Goal: Task Accomplishment & Management: Manage account settings

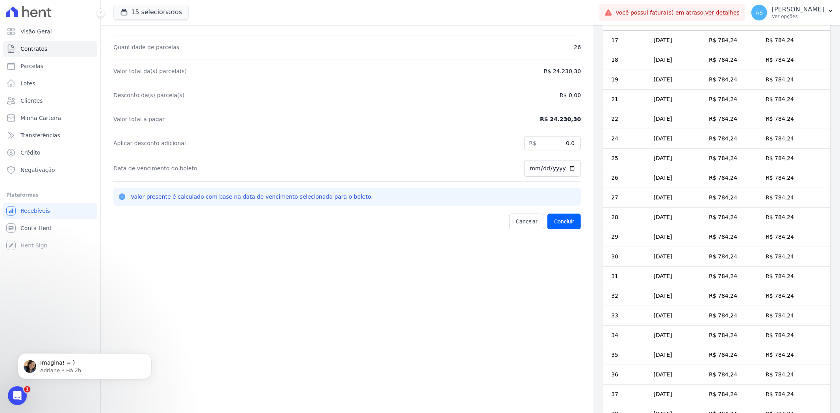
scroll to position [29, 0]
click at [23, 112] on link "Minha Carteira" at bounding box center [50, 118] width 94 height 16
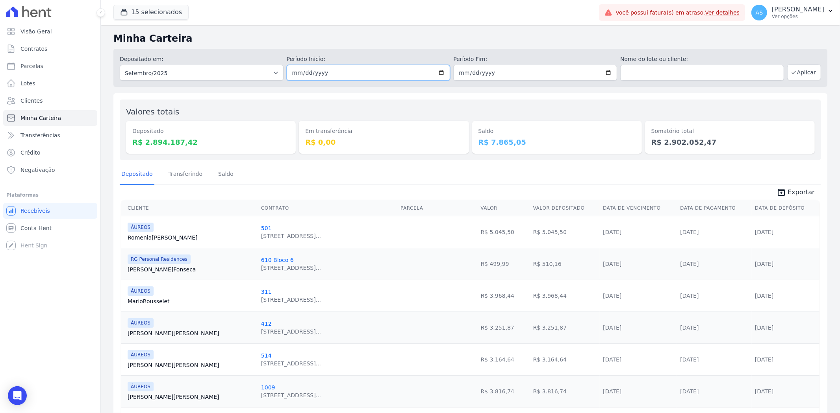
click at [440, 73] on input "2025-09-01" at bounding box center [369, 73] width 164 height 16
type input "[DATE]"
click at [607, 73] on input "2025-09-30" at bounding box center [535, 73] width 164 height 16
type input "[DATE]"
click at [799, 67] on button "Aplicar" at bounding box center [804, 73] width 34 height 16
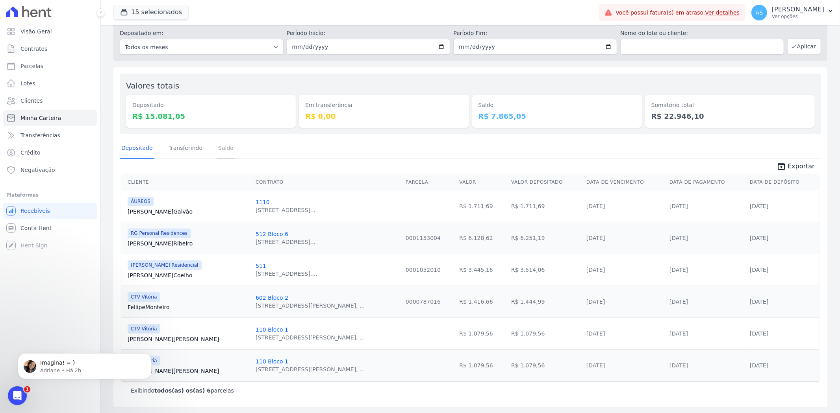
click at [219, 145] on link "Saldo" at bounding box center [226, 149] width 19 height 20
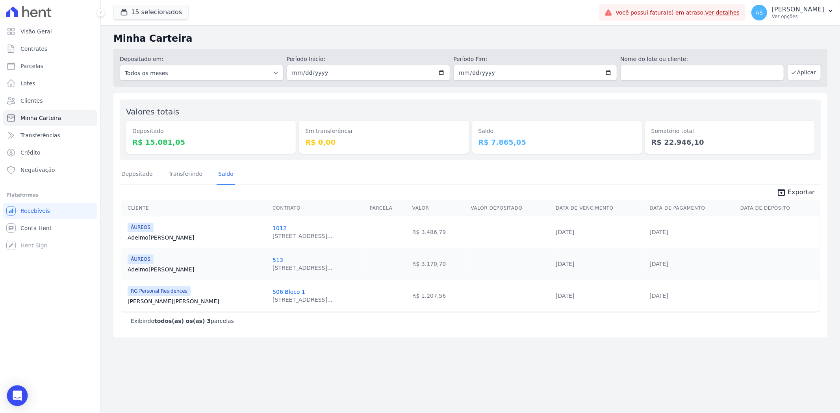
click at [26, 398] on body "Visão Geral Contratos [GEOGRAPHIC_DATA] Lotes Clientes Minha Carteira Transferê…" at bounding box center [420, 206] width 840 height 413
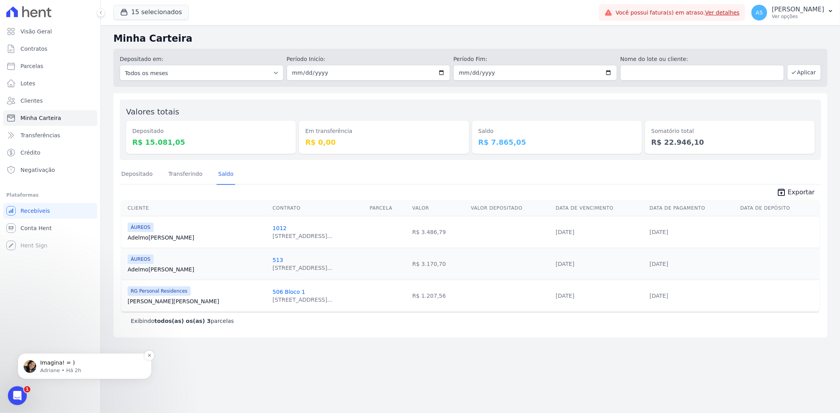
click at [42, 367] on p "Adriane • Há 2h" at bounding box center [91, 370] width 102 height 7
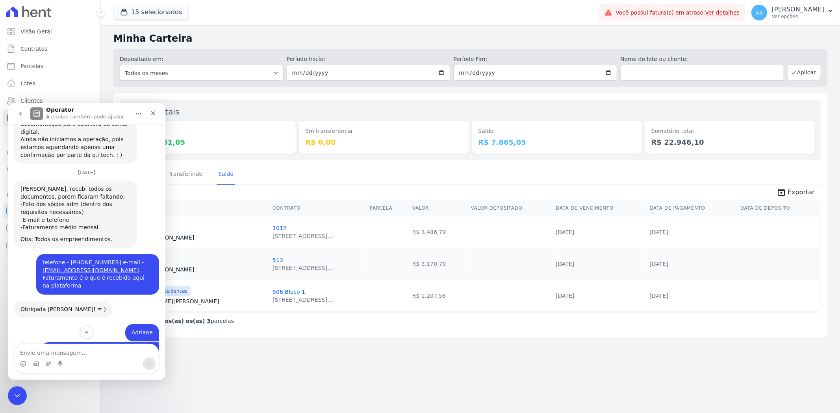
scroll to position [7754, 0]
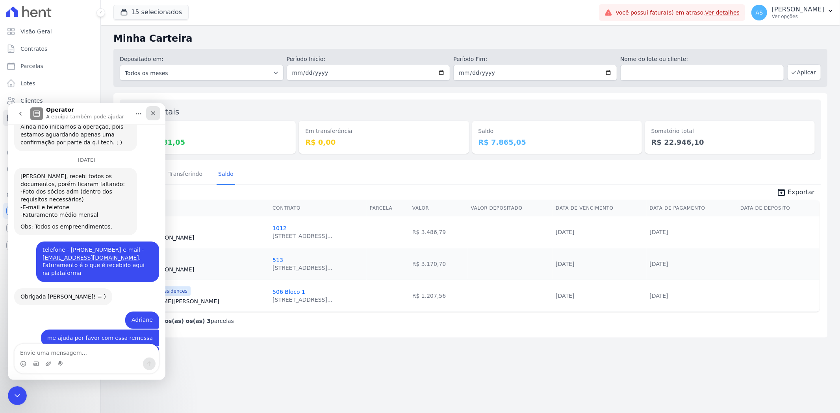
click at [156, 112] on div "Fechar" at bounding box center [153, 113] width 14 height 14
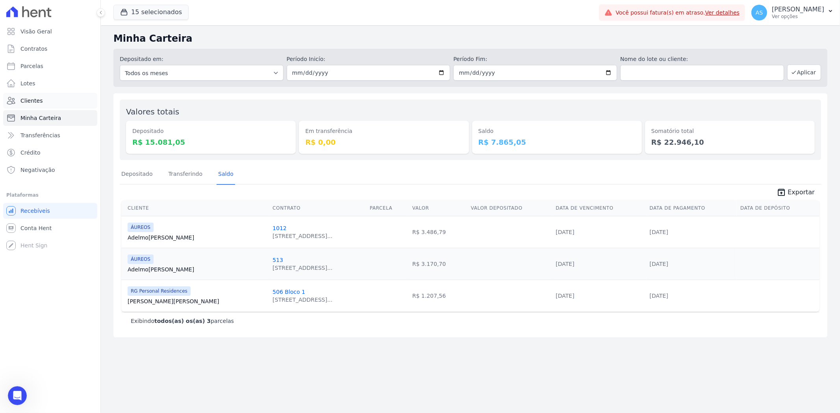
click at [28, 100] on span "Clientes" at bounding box center [31, 101] width 22 height 8
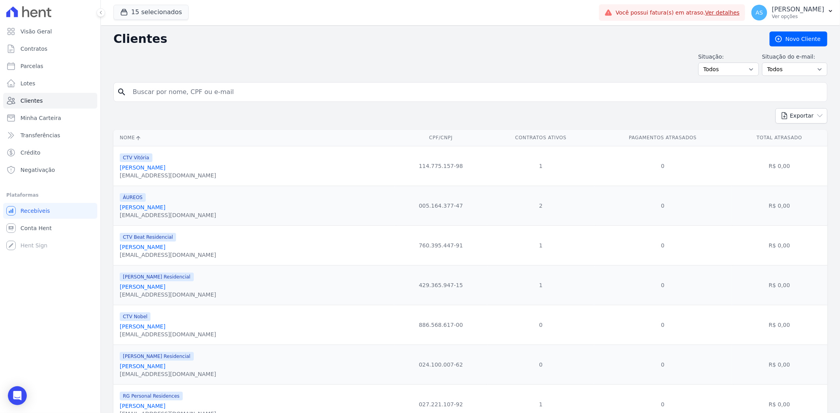
click at [164, 90] on input "search" at bounding box center [476, 92] width 696 height 16
paste input "[PERSON_NAME]"
type input "[PERSON_NAME]"
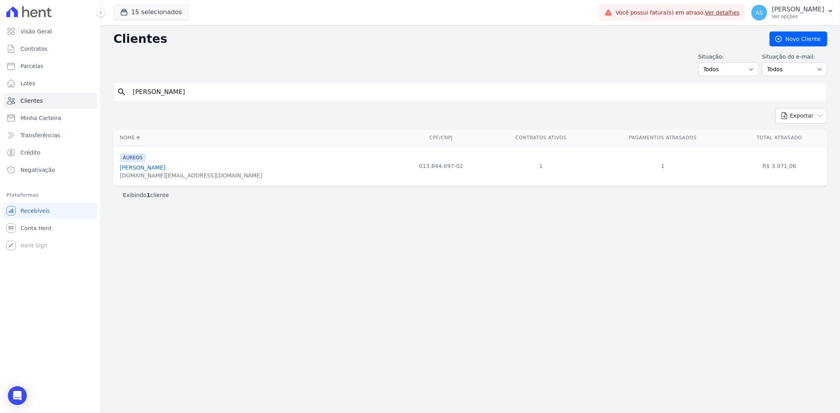
click at [150, 168] on link "[PERSON_NAME]" at bounding box center [143, 168] width 46 height 6
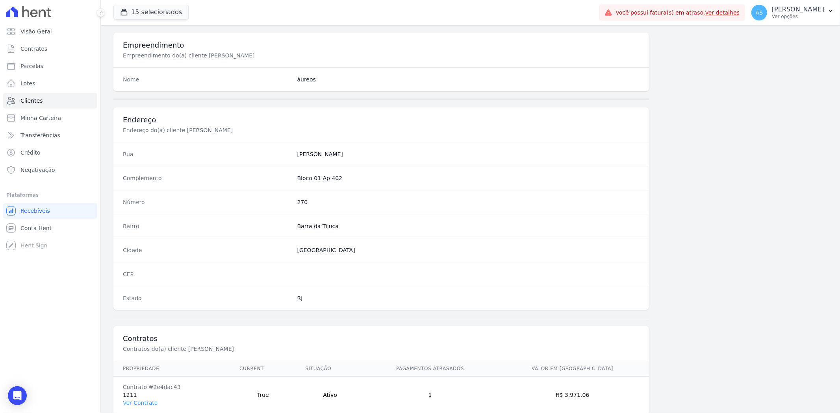
scroll to position [324, 0]
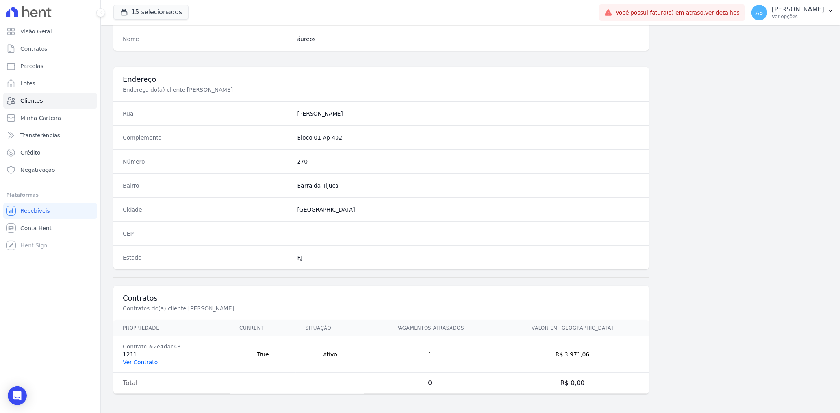
click at [132, 363] on link "Ver Contrato" at bounding box center [140, 362] width 35 height 6
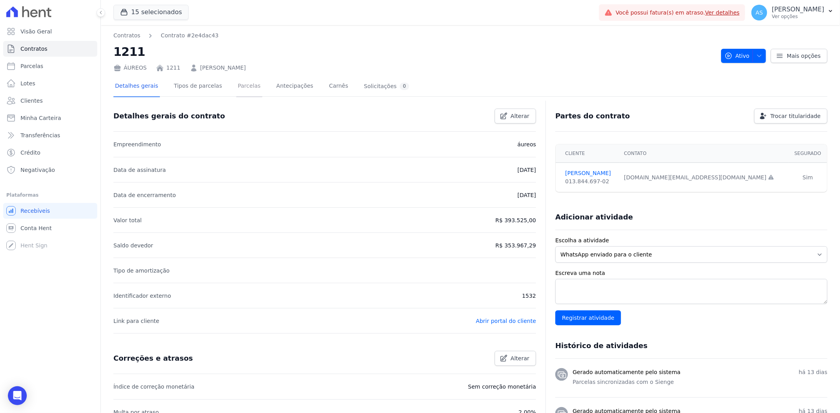
click at [236, 87] on link "Parcelas" at bounding box center [249, 86] width 26 height 21
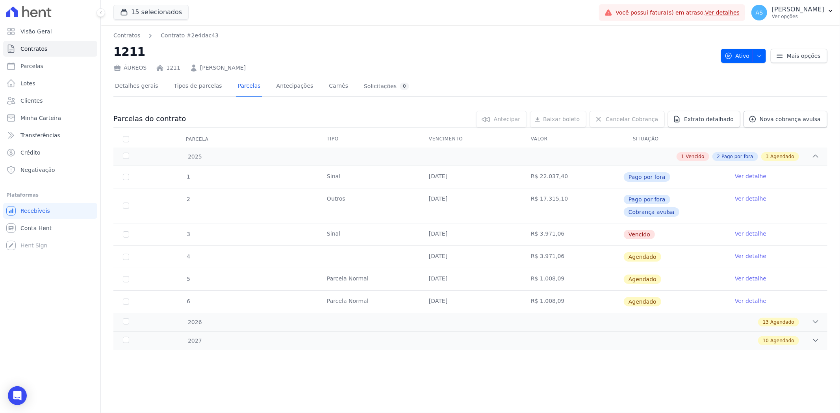
click at [745, 230] on link "Ver detalhe" at bounding box center [750, 234] width 31 height 8
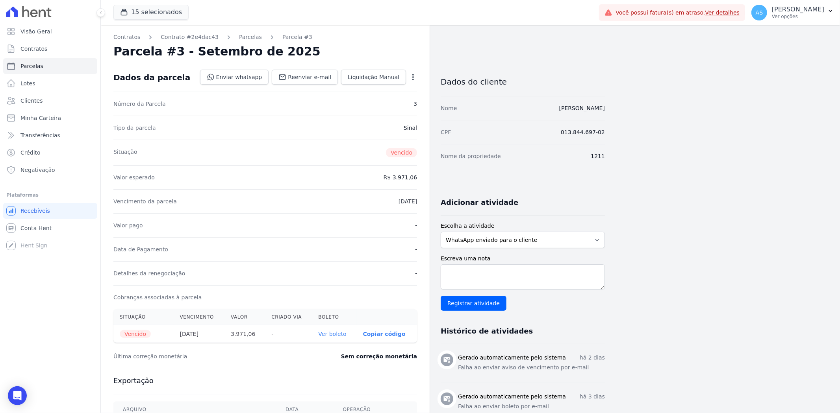
click at [411, 76] on icon "button" at bounding box center [413, 77] width 8 height 8
click at [359, 87] on link "Alterar" at bounding box center [379, 88] width 69 height 14
click at [409, 201] on input "[DATE]" at bounding box center [386, 201] width 62 height 17
type input "[DATE]"
click at [403, 77] on span "Salvar" at bounding box center [401, 77] width 17 height 8
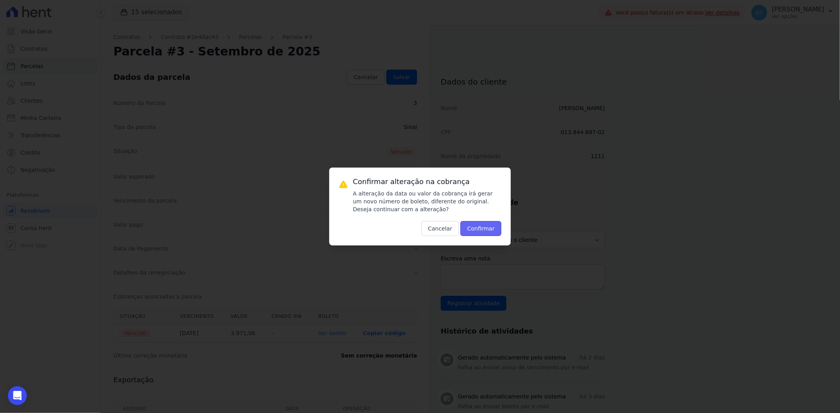
click at [480, 226] on button "Confirmar" at bounding box center [480, 228] width 41 height 15
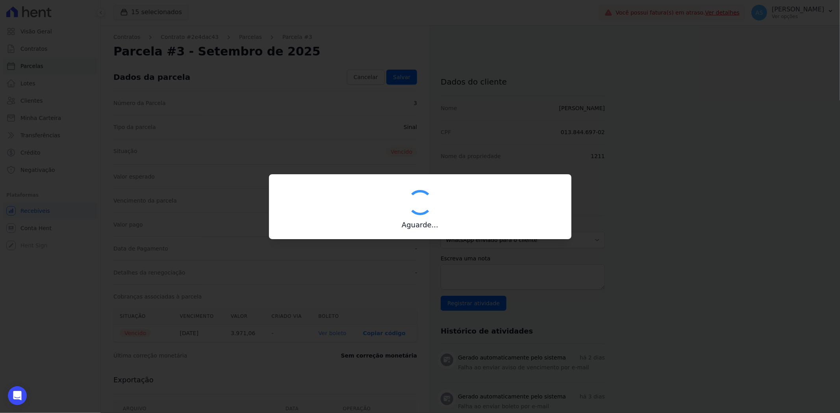
type input "00190000090335103300000675507172112100000397106"
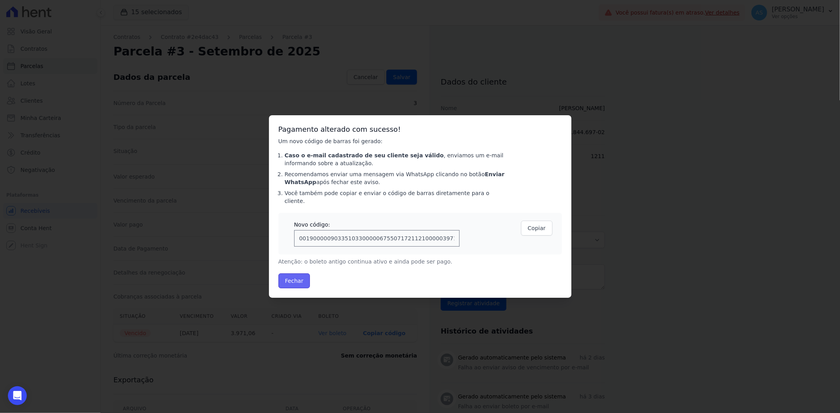
click at [302, 276] on button "Fechar" at bounding box center [294, 281] width 32 height 15
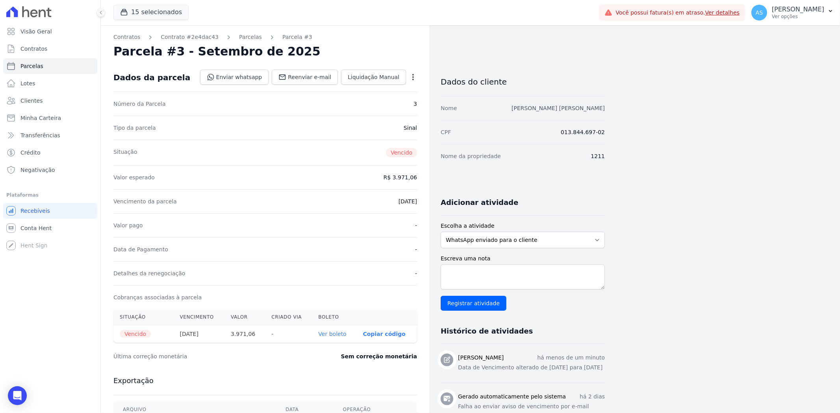
click at [582, 106] on link "Elizabeth Mateus Caneda" at bounding box center [557, 108] width 93 height 6
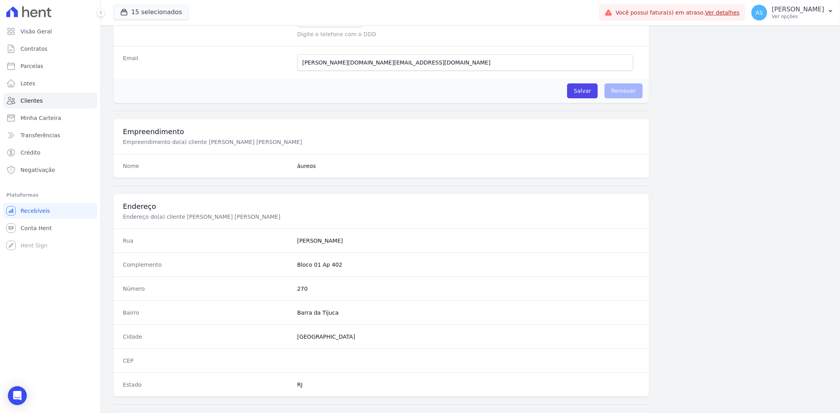
scroll to position [175, 0]
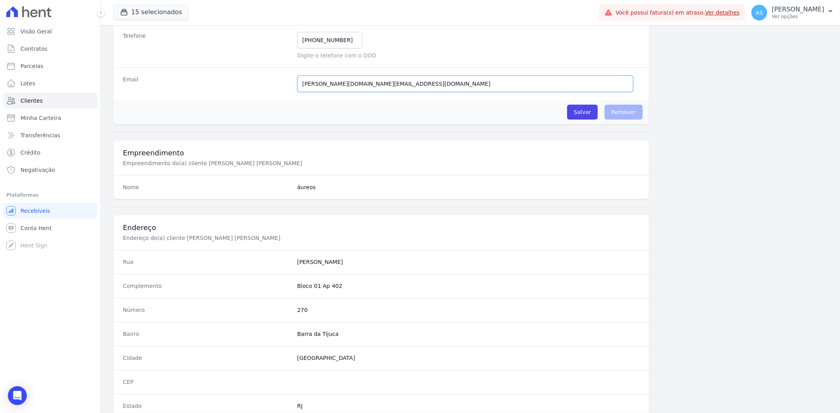
click at [372, 80] on input "beth.cat@yahoo.com.br" at bounding box center [465, 84] width 336 height 17
type input "beth.cat@yahoo.com"
click at [588, 111] on input "Salvar" at bounding box center [582, 112] width 31 height 15
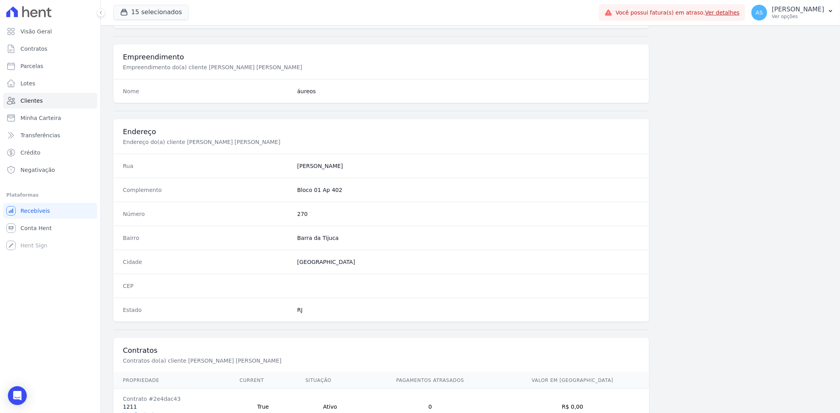
scroll to position [351, 0]
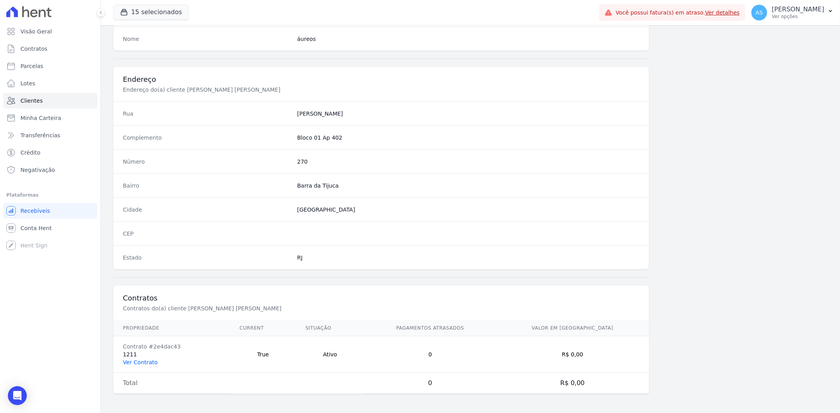
click at [135, 363] on link "Ver Contrato" at bounding box center [140, 362] width 35 height 6
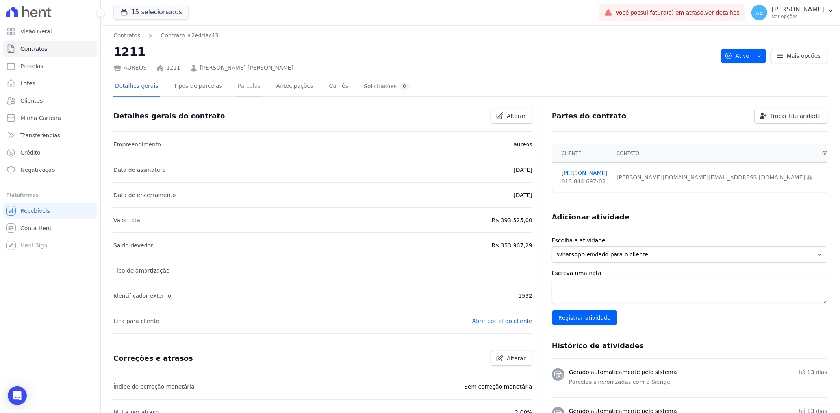
click at [238, 87] on link "Parcelas" at bounding box center [249, 86] width 26 height 21
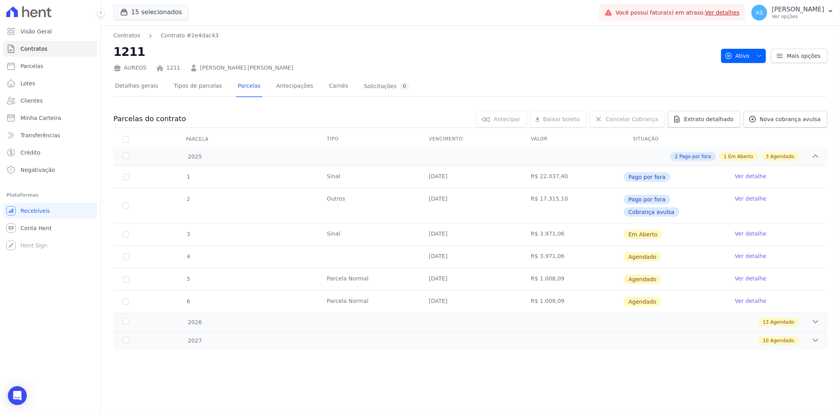
click at [746, 230] on link "Ver detalhe" at bounding box center [750, 234] width 31 height 8
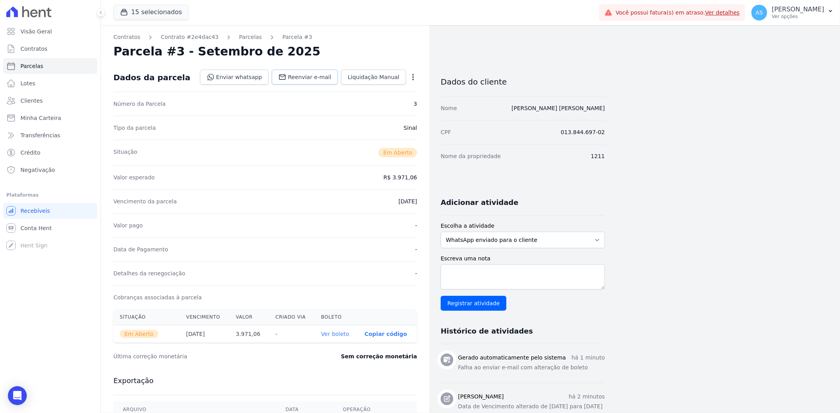
click at [315, 79] on span "Reenviar e-mail" at bounding box center [309, 77] width 43 height 8
click at [338, 335] on link "Ver boleto" at bounding box center [335, 334] width 28 height 6
click at [27, 100] on span "Clientes" at bounding box center [31, 101] width 22 height 8
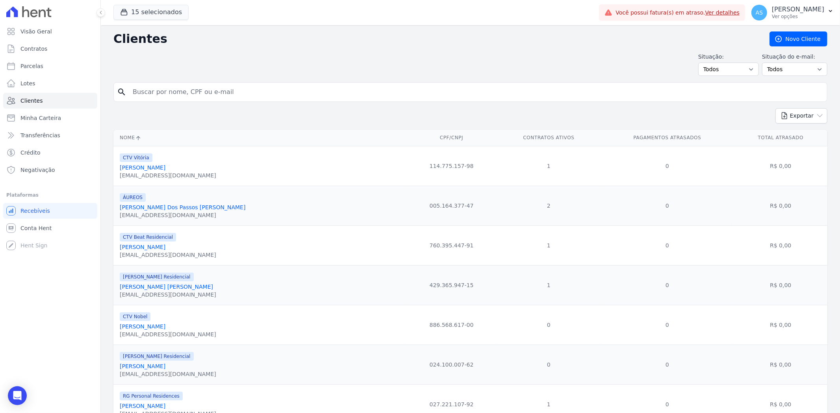
click at [148, 89] on input "search" at bounding box center [476, 92] width 696 height 16
paste input "Raquel da Silva Sabino"
type input "Raquel da Silva Sabino"
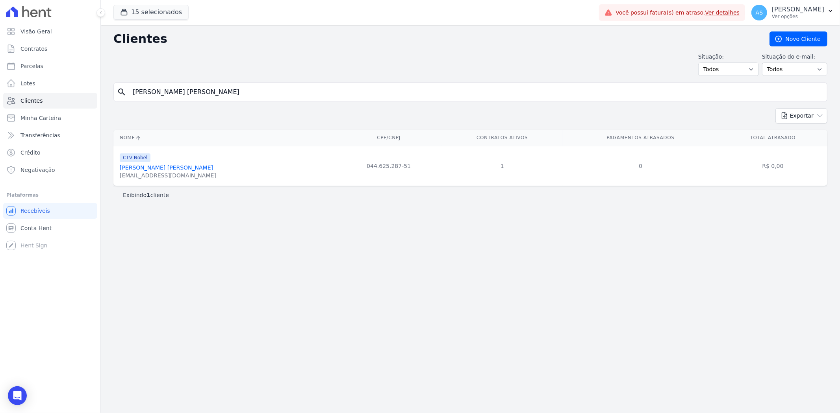
click at [138, 168] on link "Raquel Da Silva Sabino" at bounding box center [166, 168] width 93 height 6
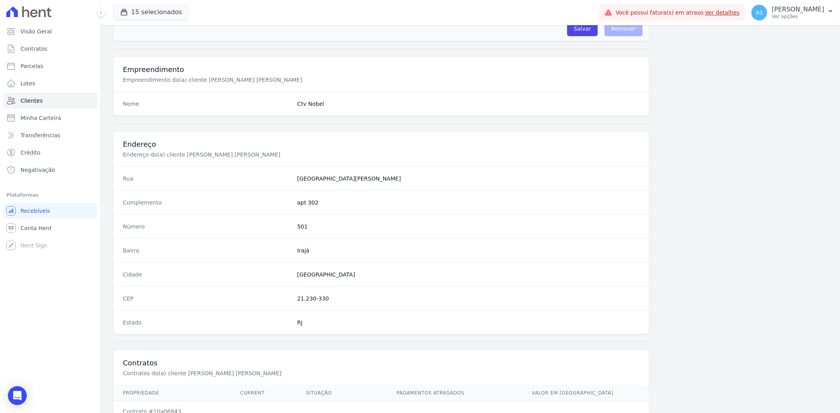
scroll to position [324, 0]
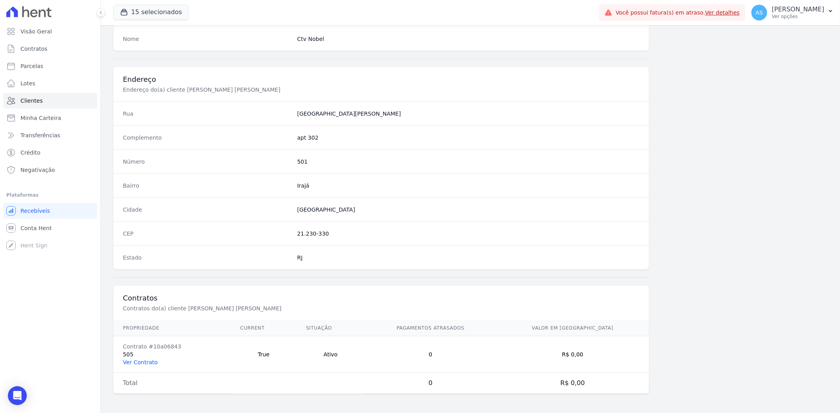
click at [130, 361] on link "Ver Contrato" at bounding box center [140, 362] width 35 height 6
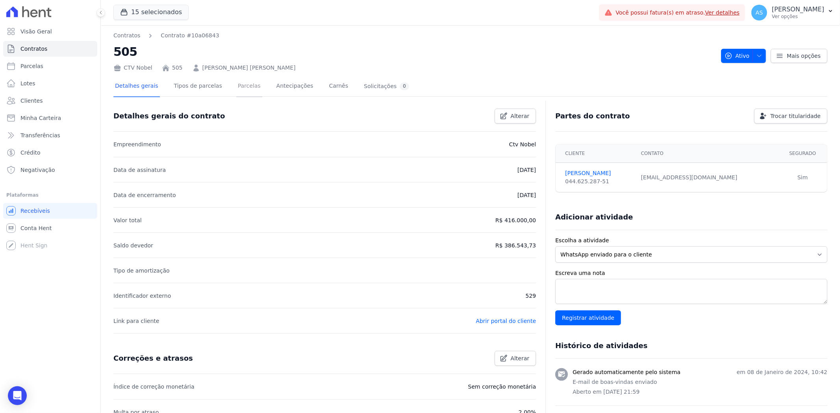
click at [239, 89] on link "Parcelas" at bounding box center [249, 86] width 26 height 21
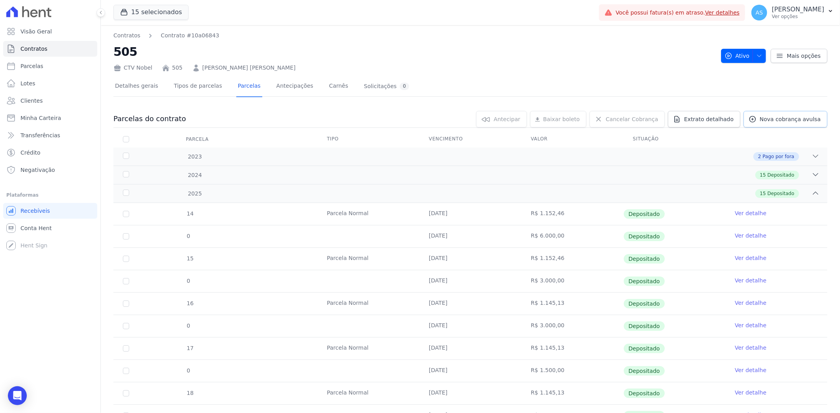
click at [777, 115] on span "Nova cobrança avulsa" at bounding box center [790, 119] width 61 height 8
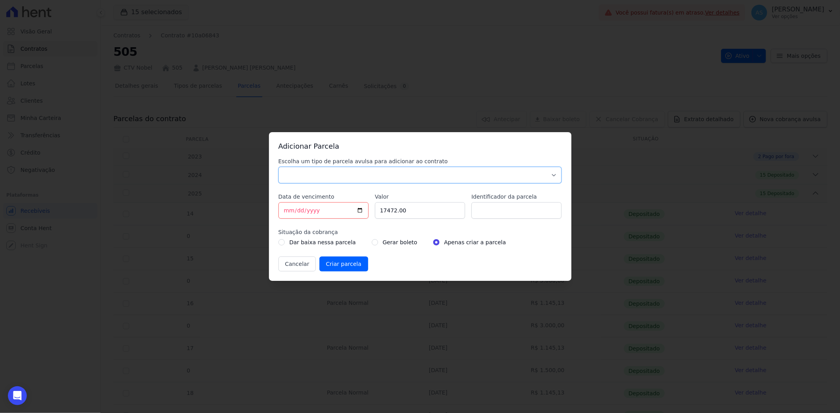
click at [298, 174] on select "Parcela Normal Sinal Caução Intercalada Chaves Pré Chaves Pós Chaves Taxas Quit…" at bounding box center [419, 175] width 283 height 17
select select "standard"
click at [278, 167] on select "Parcela Normal Sinal Caução Intercalada Chaves Pré Chaves Pós Chaves Taxas Quit…" at bounding box center [419, 175] width 283 height 17
drag, startPoint x: 414, startPoint y: 209, endPoint x: 345, endPoint y: 210, distance: 68.5
click at [345, 210] on div "Escolha um tipo de parcela avulsa para adicionar ao contrato Parcela Normal Sin…" at bounding box center [419, 214] width 283 height 114
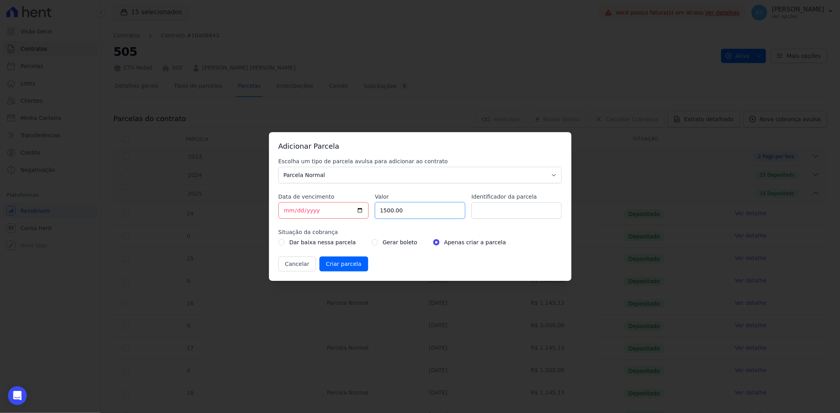
type input "1500.00"
click at [507, 213] on input "Identificador da parcela" at bounding box center [516, 210] width 90 height 17
type input "Amortização de saldo"
click at [372, 243] on input "radio" at bounding box center [375, 242] width 6 height 6
radio input "true"
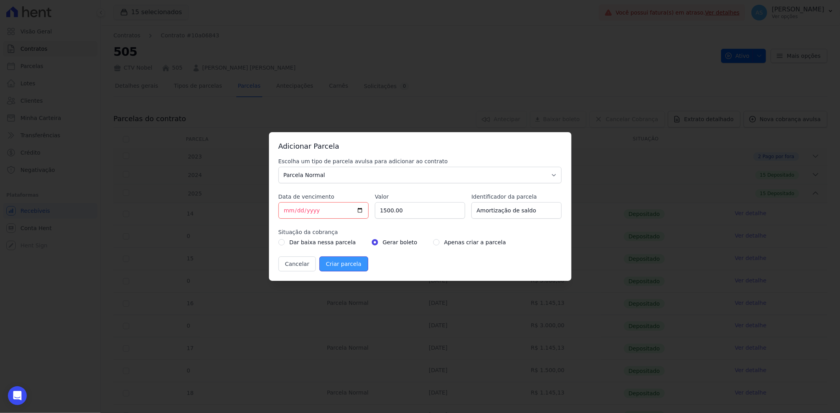
click at [350, 263] on input "Criar parcela" at bounding box center [343, 264] width 49 height 15
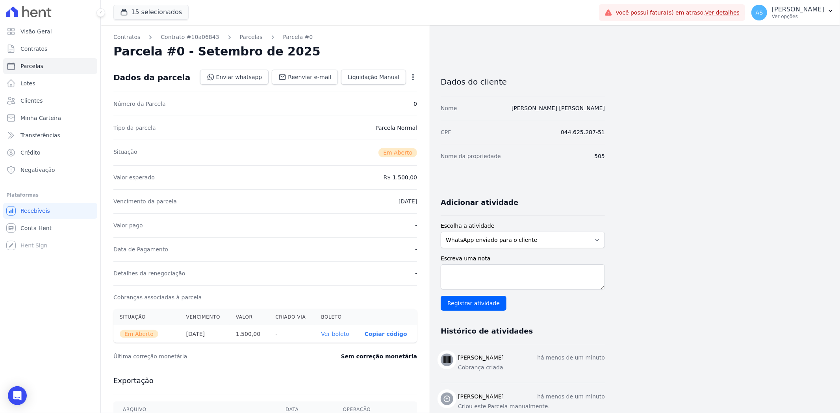
click at [335, 334] on link "Ver boleto" at bounding box center [335, 334] width 28 height 6
click at [25, 99] on span "Clientes" at bounding box center [31, 101] width 22 height 8
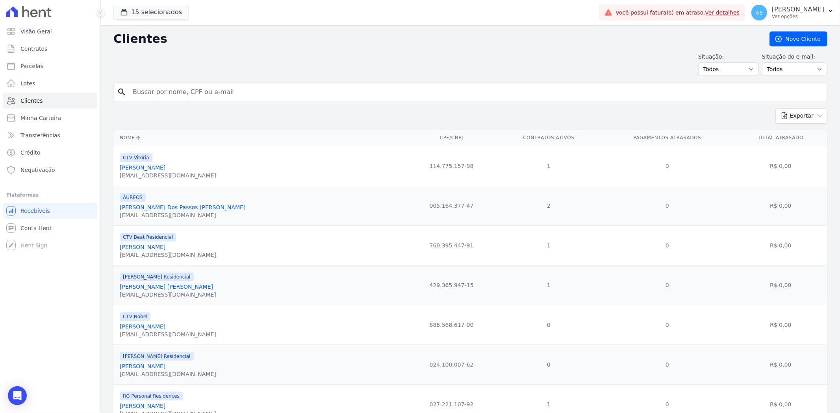
click at [144, 91] on input "search" at bounding box center [476, 92] width 696 height 16
type input "cecilia"
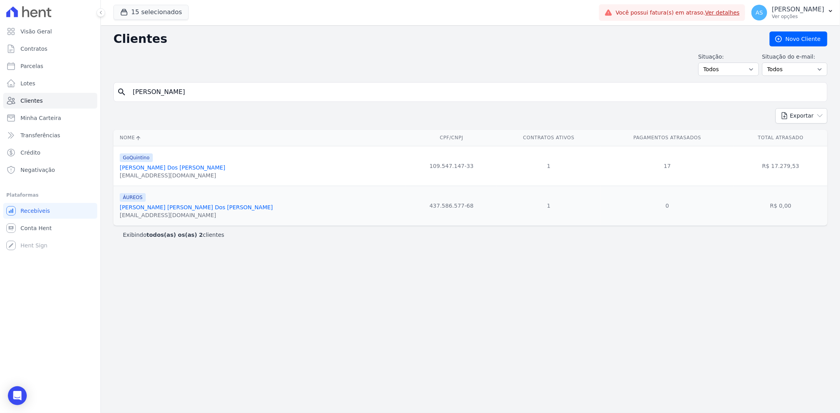
click at [166, 170] on link "Cecilia Dos Santos Barbosa" at bounding box center [173, 168] width 106 height 6
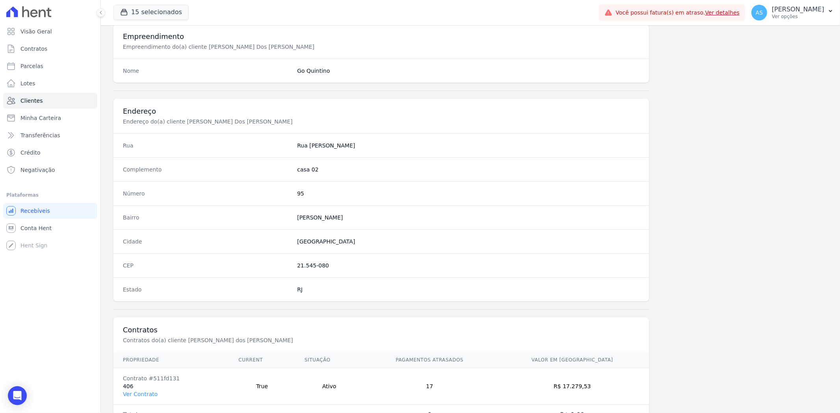
scroll to position [324, 0]
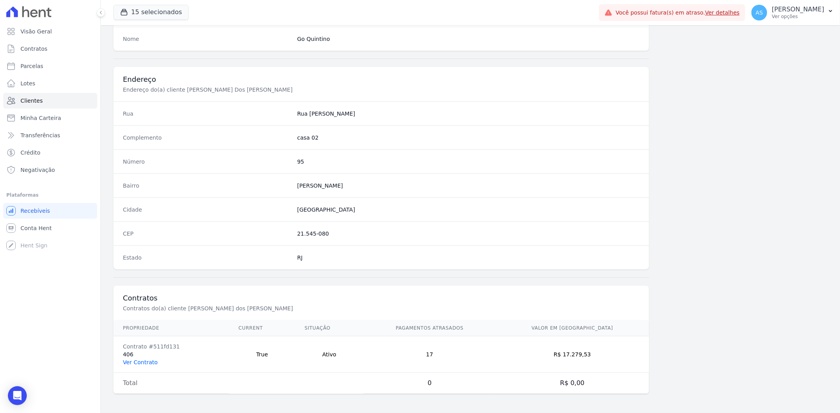
click at [132, 361] on link "Ver Contrato" at bounding box center [140, 362] width 35 height 6
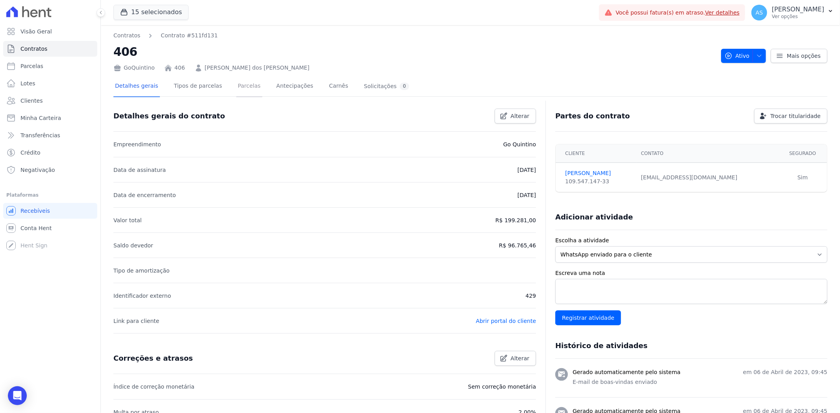
click at [238, 87] on link "Parcelas" at bounding box center [249, 86] width 26 height 21
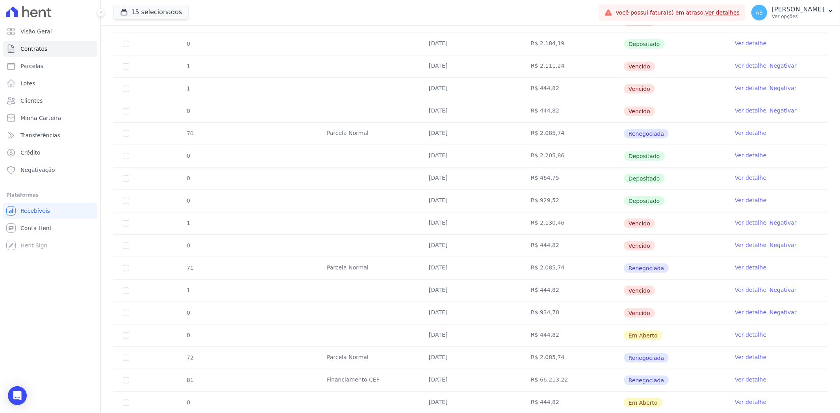
scroll to position [787, 0]
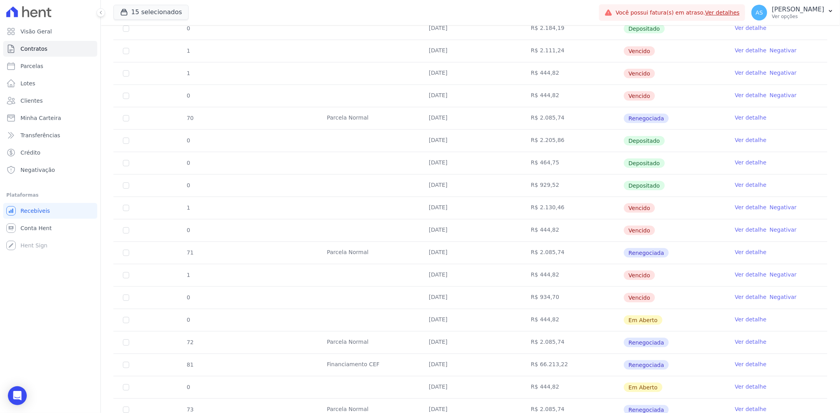
click at [737, 95] on link "Ver detalhe" at bounding box center [750, 95] width 31 height 8
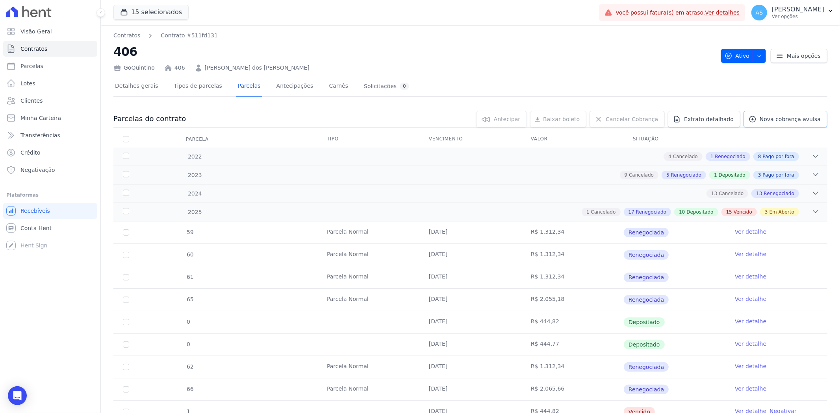
click at [786, 120] on span "Nova cobrança avulsa" at bounding box center [790, 119] width 61 height 8
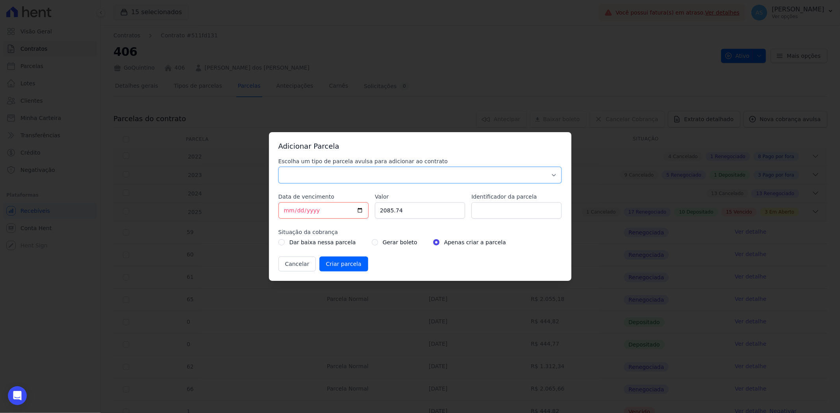
click at [281, 169] on select "Parcela Normal Sinal Caução Intercalada Chaves Pré Chaves Pós Chaves Taxas Quit…" at bounding box center [419, 175] width 283 height 17
select select "standard"
click at [278, 167] on select "Parcela Normal Sinal Caução Intercalada Chaves Pré Chaves Pós Chaves Taxas Quit…" at bounding box center [419, 175] width 283 height 17
drag, startPoint x: 408, startPoint y: 214, endPoint x: 335, endPoint y: 210, distance: 73.0
click at [399, 210] on input "2085.74" at bounding box center [420, 210] width 90 height 17
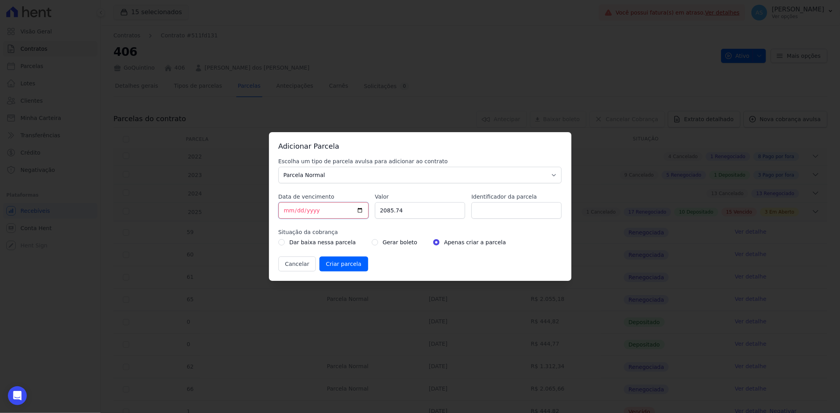
click at [361, 209] on input "[DATE]" at bounding box center [323, 210] width 90 height 17
type input "[DATE]"
drag, startPoint x: 424, startPoint y: 210, endPoint x: 340, endPoint y: 217, distance: 83.8
click at [340, 217] on div "Escolha um tipo de parcela avulsa para adicionar ao contrato Parcela Normal Sin…" at bounding box center [419, 214] width 283 height 114
type input "2205.87"
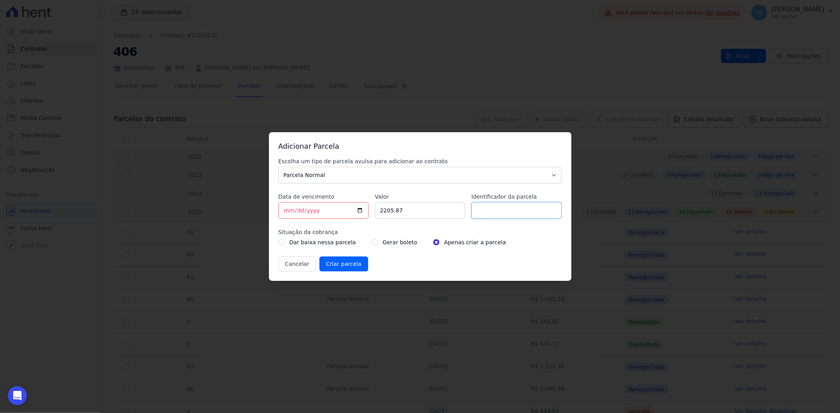
click at [490, 206] on input "Identificador da parcela" at bounding box center [516, 210] width 90 height 17
click at [512, 209] on input "PARCELA 10/02/2025" at bounding box center [516, 210] width 90 height 17
type input "PARCELA 10/08/2025"
click at [361, 243] on div "Dar baixa nessa parcela Gerar boleto Apenas criar a parcela" at bounding box center [419, 242] width 283 height 9
click at [372, 243] on input "radio" at bounding box center [375, 242] width 6 height 6
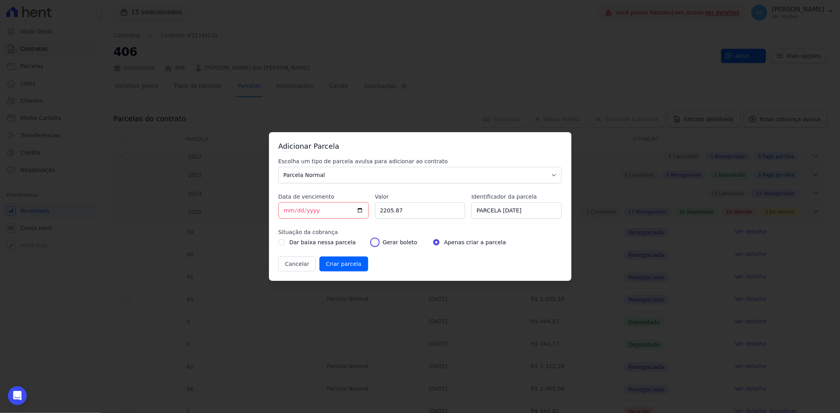
radio input "true"
click at [344, 263] on input "Criar parcela" at bounding box center [343, 264] width 49 height 15
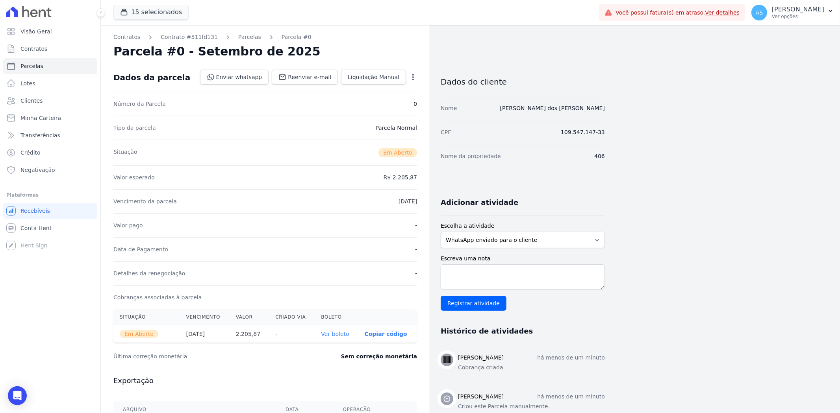
click at [335, 335] on link "Ver boleto" at bounding box center [335, 334] width 28 height 6
click at [238, 33] on link "Parcelas" at bounding box center [249, 37] width 23 height 8
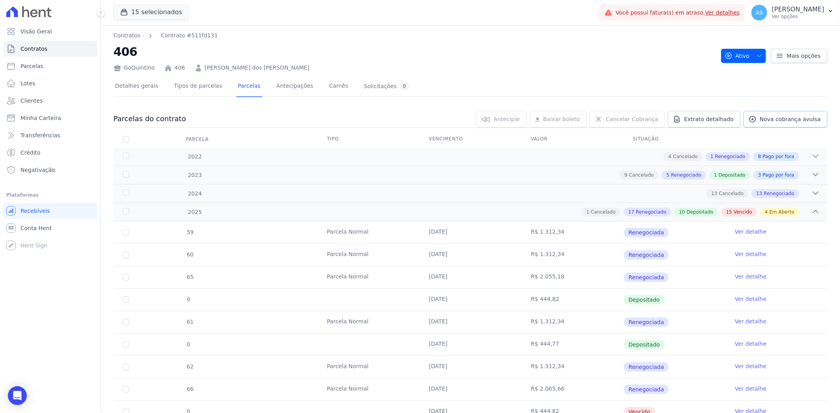
click at [797, 117] on span "Nova cobrança avulsa" at bounding box center [790, 119] width 61 height 8
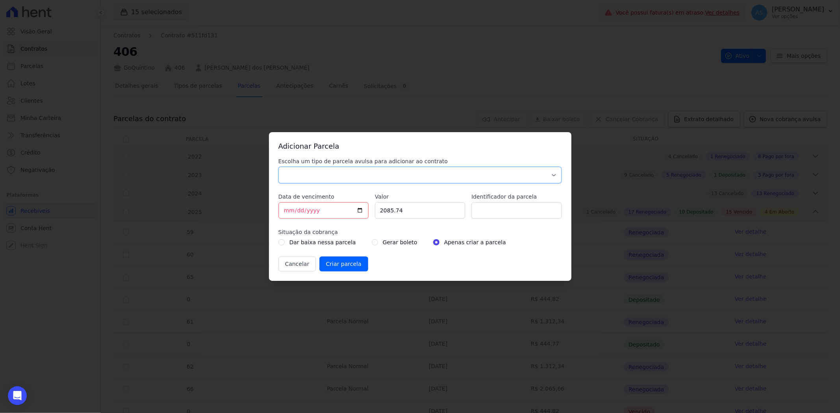
click at [371, 171] on select "Parcela Normal Sinal Caução Intercalada Chaves Pré Chaves Pós Chaves Taxas Quit…" at bounding box center [419, 175] width 283 height 17
select select "standard"
click at [278, 167] on select "Parcela Normal Sinal Caução Intercalada Chaves Pré Chaves Pós Chaves Taxas Quit…" at bounding box center [419, 175] width 283 height 17
drag, startPoint x: 407, startPoint y: 214, endPoint x: 347, endPoint y: 219, distance: 60.5
click at [347, 219] on div "Escolha um tipo de parcela avulsa para adicionar ao contrato Parcela Normal Sin…" at bounding box center [419, 214] width 283 height 114
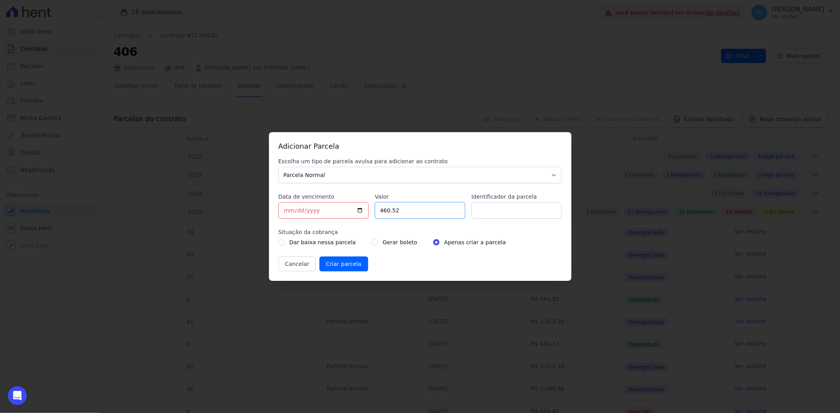
type input "460.52"
click at [497, 208] on input "Identificador da parcela" at bounding box center [516, 210] width 90 height 17
click at [517, 210] on input "TAXA DE OBRA 15/09/2025" at bounding box center [516, 210] width 90 height 17
click at [528, 210] on input "TAXA DE OBRA 10/09/2025" at bounding box center [516, 210] width 90 height 17
type input "TAXA DE OBRA 10/08/2025"
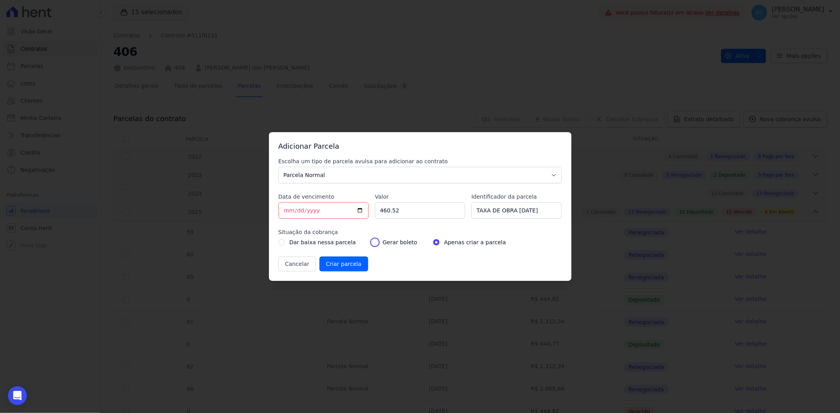
click at [372, 245] on input "radio" at bounding box center [375, 242] width 6 height 6
radio input "true"
click at [343, 268] on input "Criar parcela" at bounding box center [343, 264] width 49 height 15
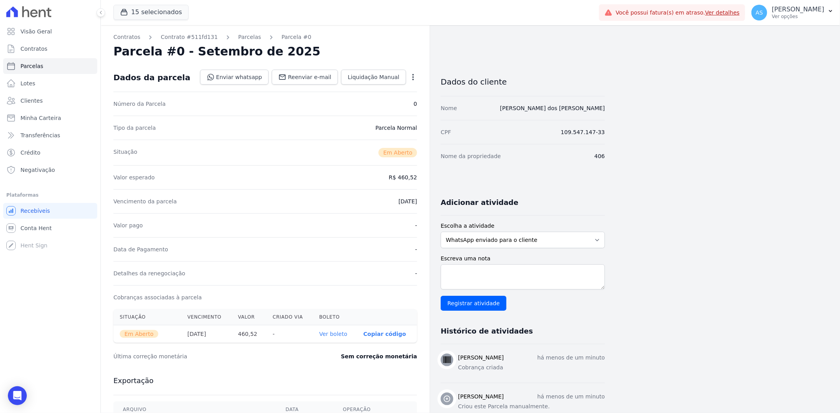
click at [341, 337] on link "Ver boleto" at bounding box center [333, 334] width 28 height 6
click at [45, 102] on link "Clientes" at bounding box center [50, 101] width 94 height 16
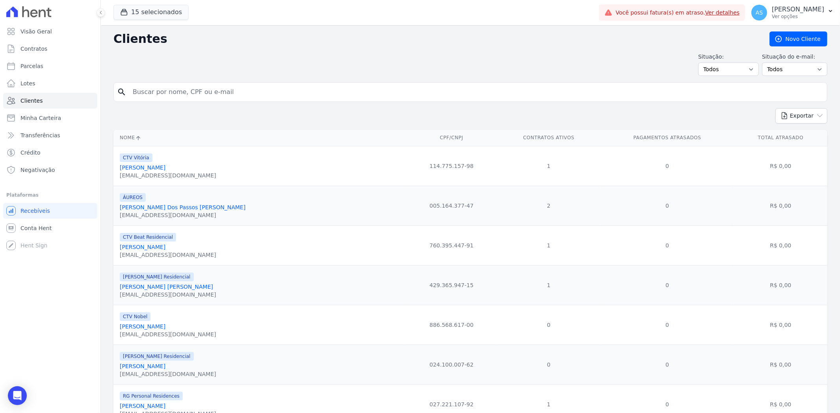
click at [154, 95] on input "search" at bounding box center [476, 92] width 696 height 16
type input "Paulo Antonio Marques Sequeira"
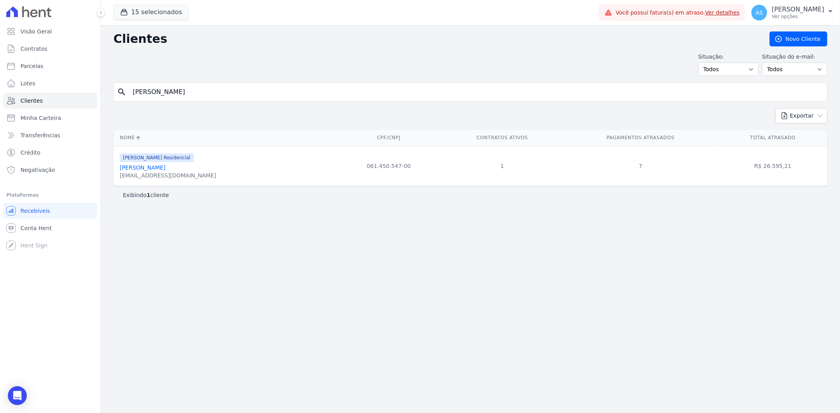
click at [164, 168] on link "Paulo Antonio Marques Sequeira" at bounding box center [143, 168] width 46 height 6
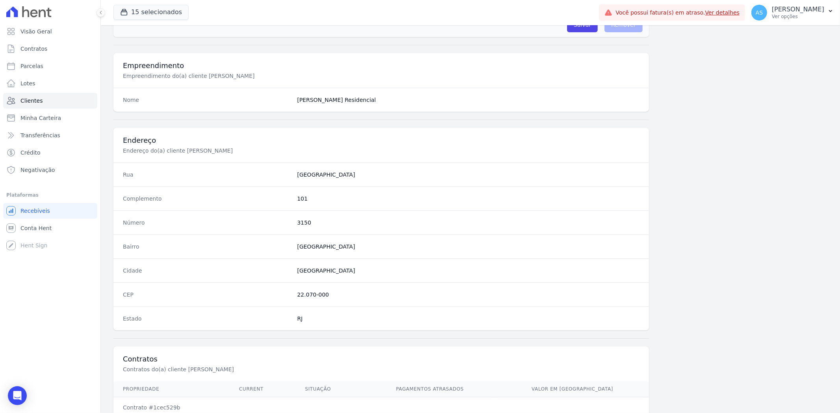
scroll to position [324, 0]
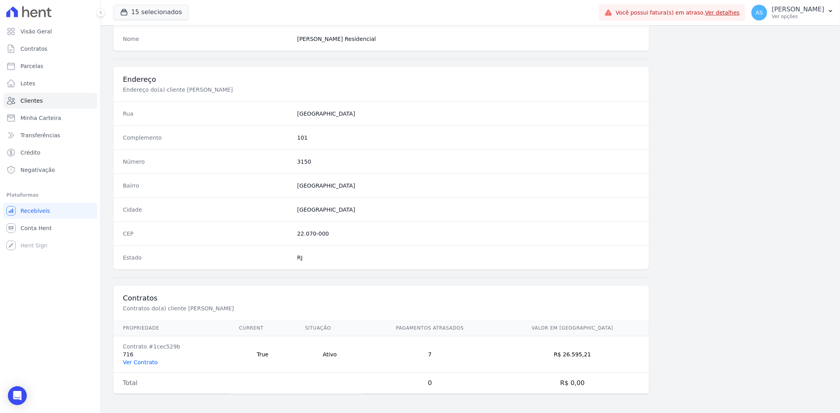
click at [134, 364] on link "Ver Contrato" at bounding box center [140, 362] width 35 height 6
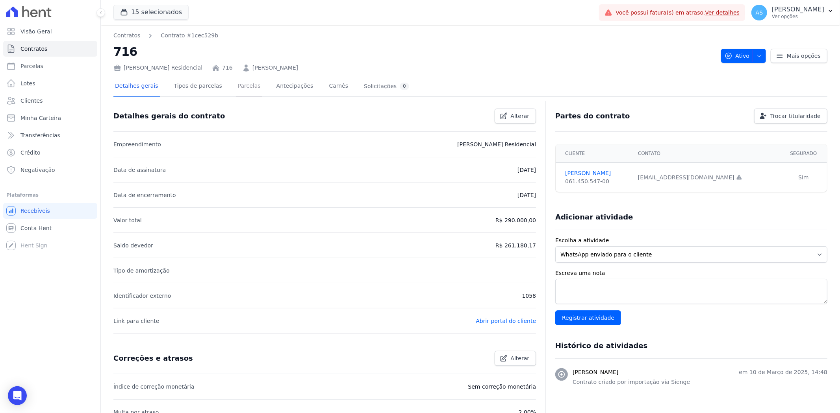
click at [236, 88] on link "Parcelas" at bounding box center [249, 86] width 26 height 21
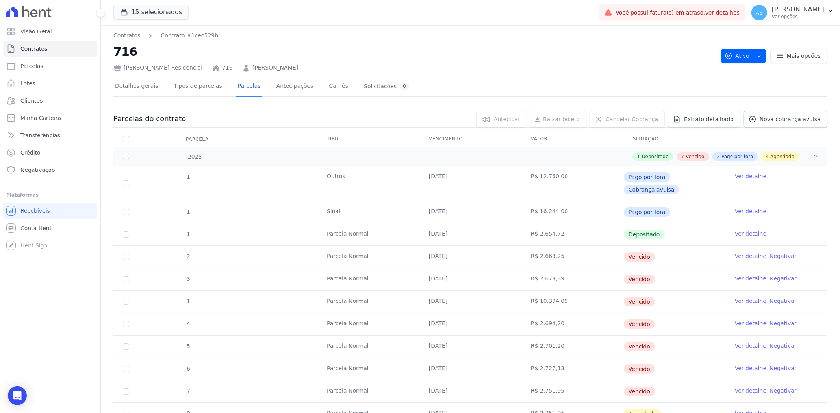
click at [762, 120] on span "Nova cobrança avulsa" at bounding box center [790, 119] width 61 height 8
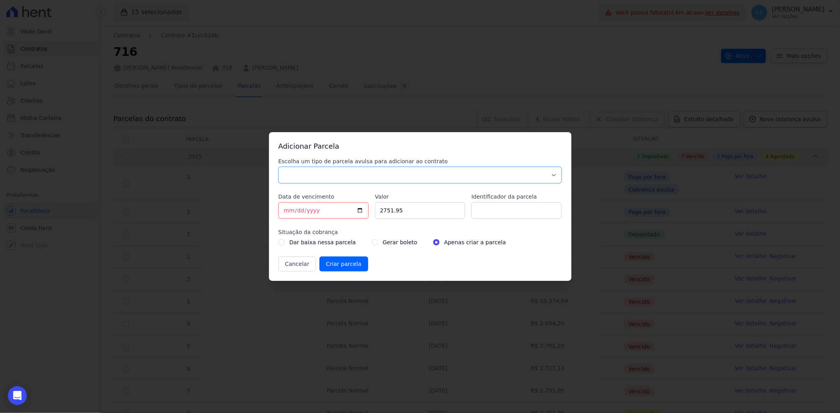
click at [288, 173] on select "Parcela Normal Sinal Caução Intercalada Chaves Pré Chaves Pós Chaves Taxas Quit…" at bounding box center [419, 175] width 283 height 17
select select "standard"
click at [278, 167] on select "Parcela Normal Sinal Caução Intercalada Chaves Pré Chaves Pós Chaves Taxas Quit…" at bounding box center [419, 175] width 283 height 17
click at [361, 210] on input "[DATE]" at bounding box center [323, 210] width 90 height 17
type input "[DATE]"
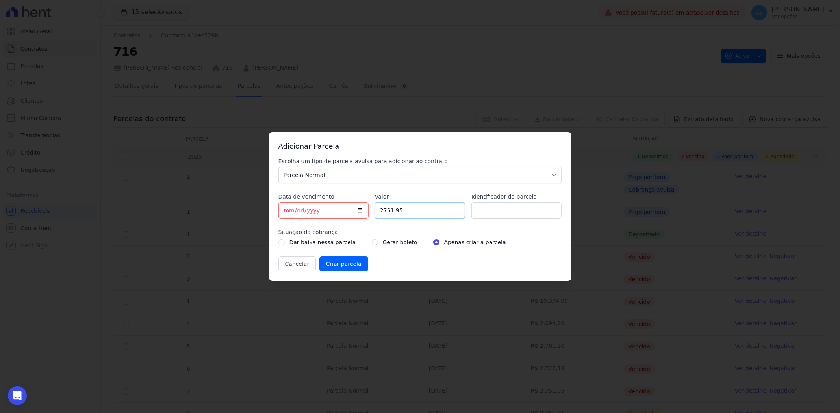
drag, startPoint x: 411, startPoint y: 214, endPoint x: 356, endPoint y: 214, distance: 55.5
click at [356, 214] on div "Escolha um tipo de parcela avulsa para adicionar ao contrato Parcela Normal Sin…" at bounding box center [419, 214] width 283 height 114
type input "28548.56"
click at [488, 210] on input "Identificador da parcela" at bounding box center [516, 210] width 90 height 17
type input "p"
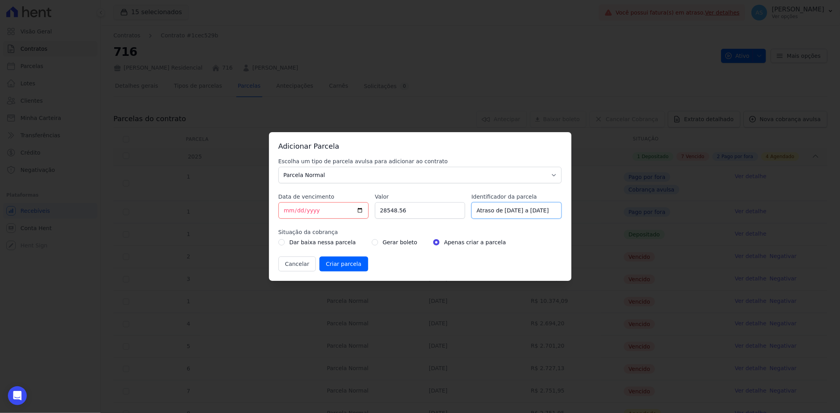
scroll to position [0, 6]
type input "Atraso de 10/04/2025 a 10/09/2025"
click at [372, 245] on input "radio" at bounding box center [375, 242] width 6 height 6
radio input "true"
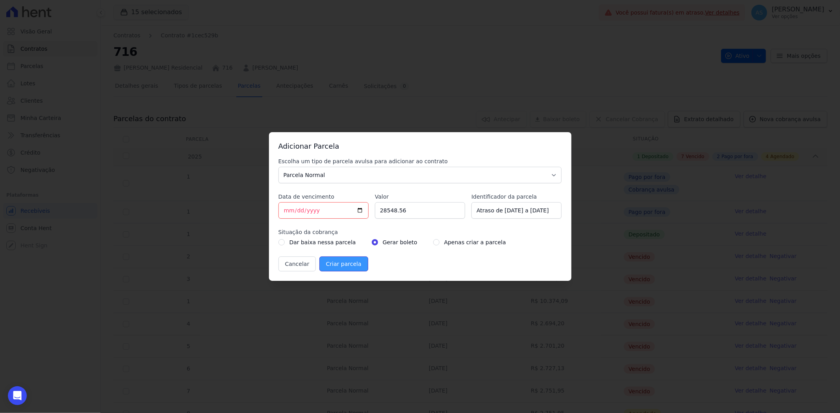
click at [339, 266] on input "Criar parcela" at bounding box center [343, 264] width 49 height 15
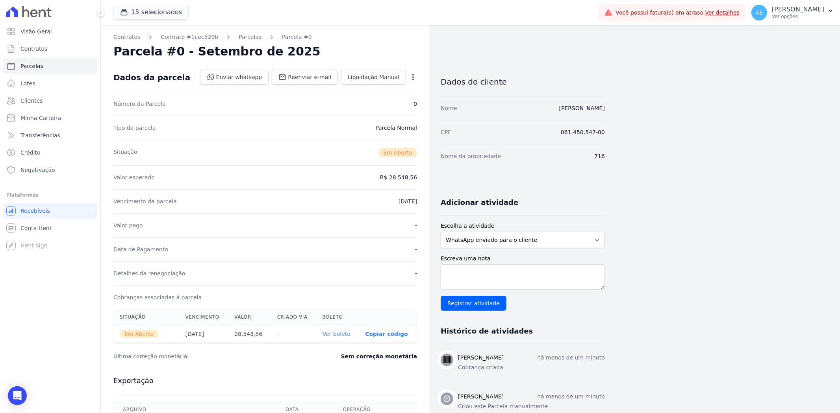
click at [334, 336] on link "Ver boleto" at bounding box center [336, 334] width 28 height 6
